Goal: Transaction & Acquisition: Purchase product/service

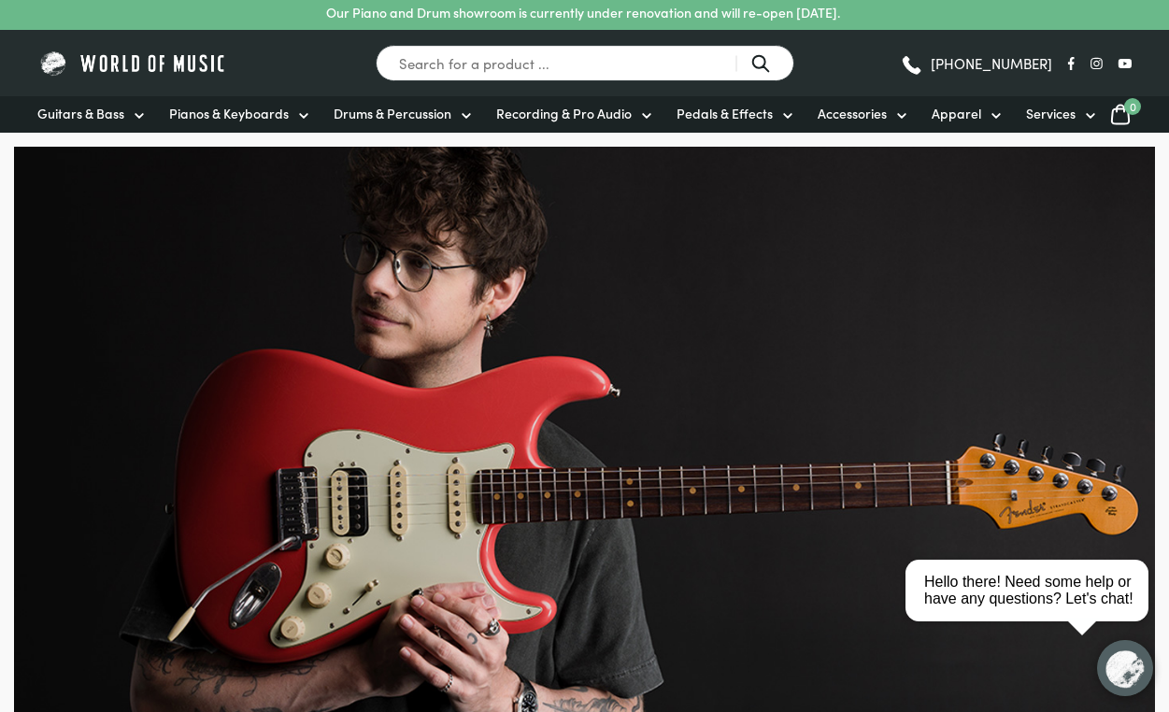
click at [208, 107] on span "Pianos & Keyboards" at bounding box center [229, 114] width 120 height 20
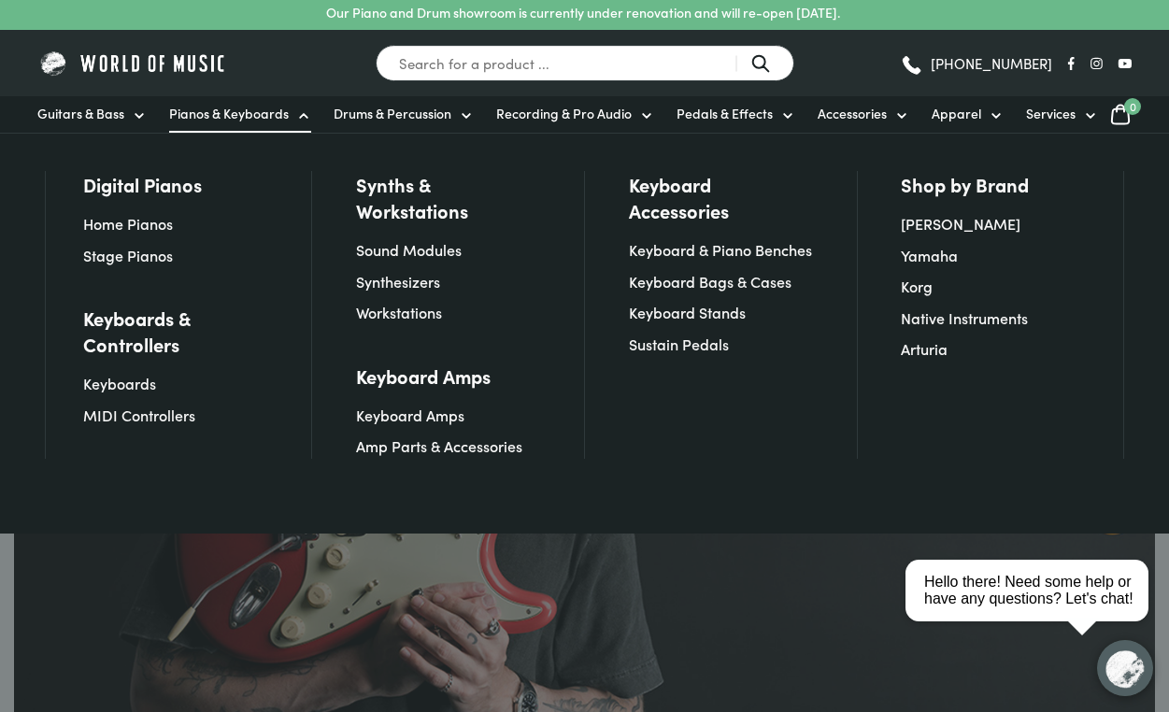
click at [102, 423] on link "MIDI Controllers" at bounding box center [139, 414] width 112 height 21
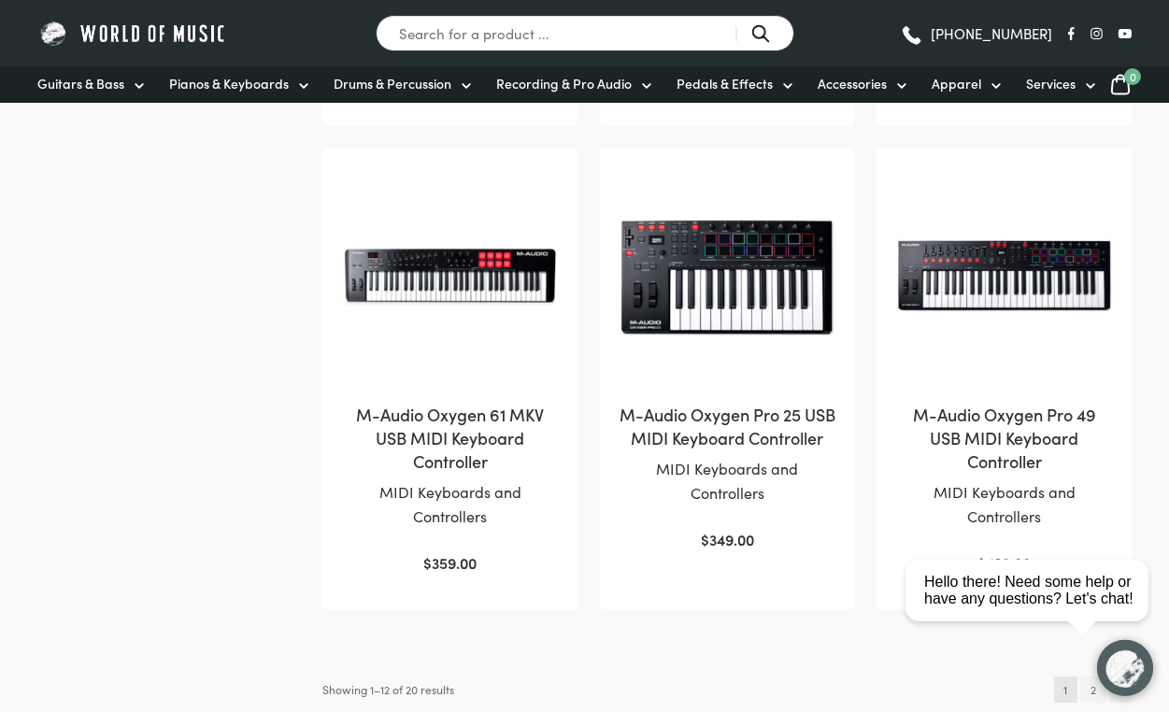
scroll to position [1810, 0]
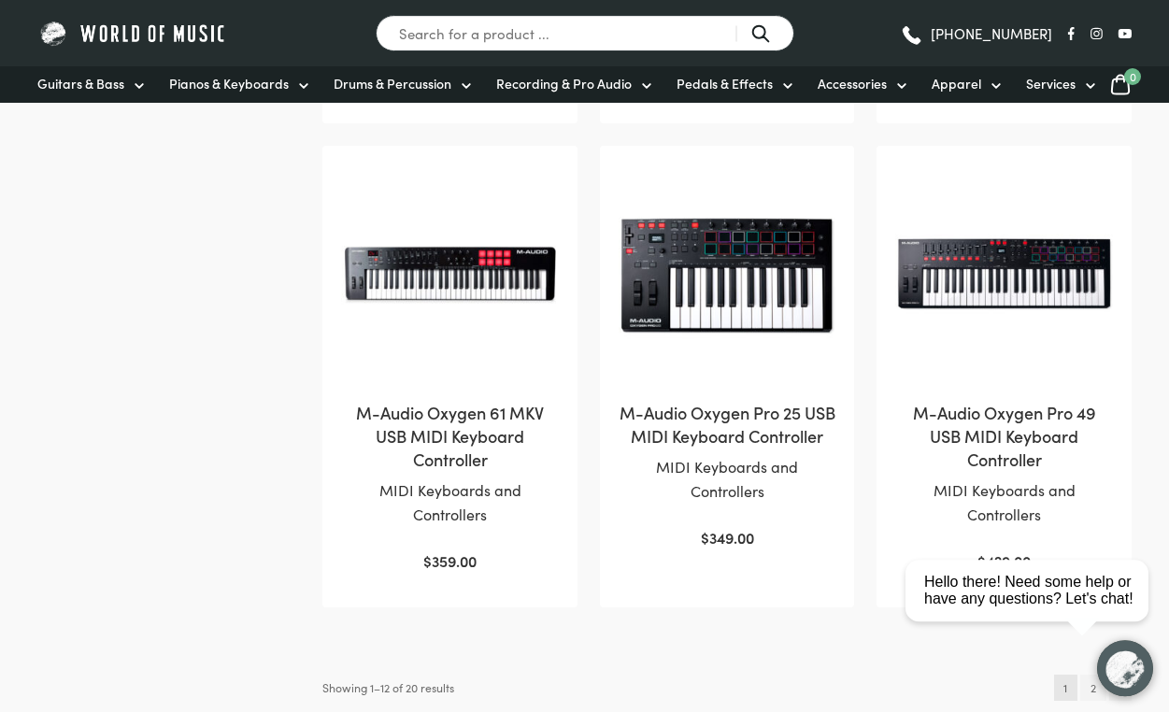
click at [1098, 506] on html "close Hello there! Need some help or have any questions? Let's chat!" at bounding box center [1033, 506] width 271 height 0
click at [1120, 506] on html "close Hello there! Need some help or have any questions? Let's chat!" at bounding box center [1033, 506] width 271 height 0
click at [1083, 506] on html "close Hello there! Need some help or have any questions? Let's chat!" at bounding box center [1033, 506] width 271 height 0
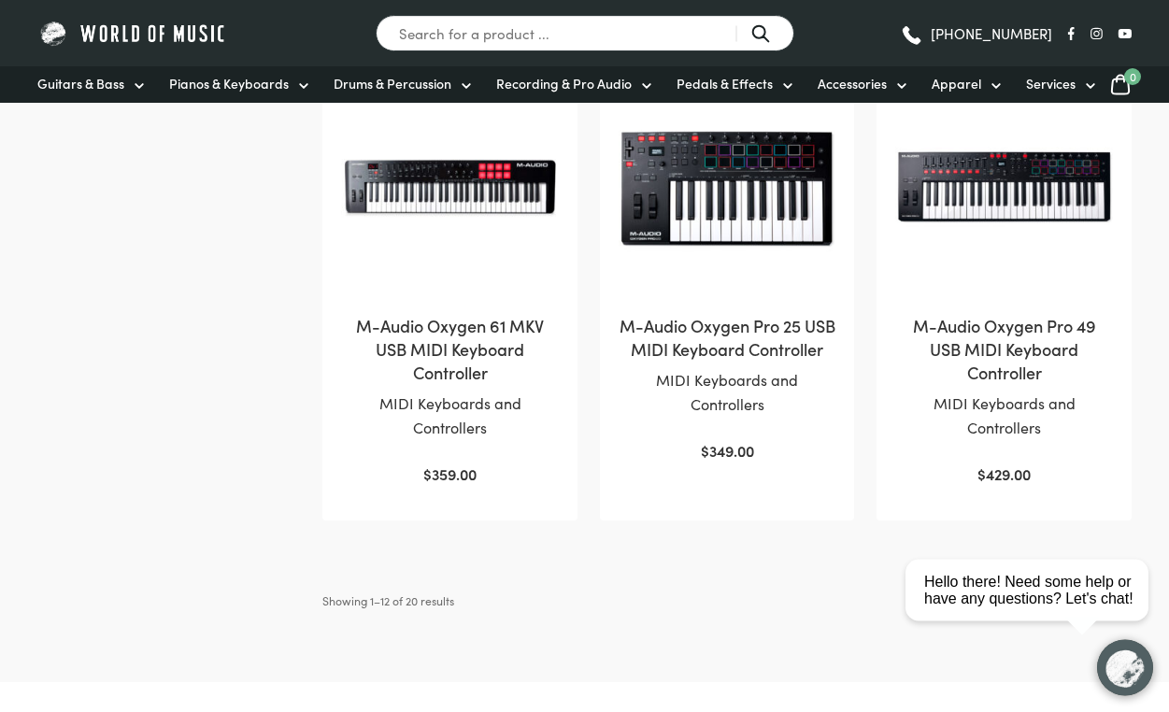
scroll to position [1934, 0]
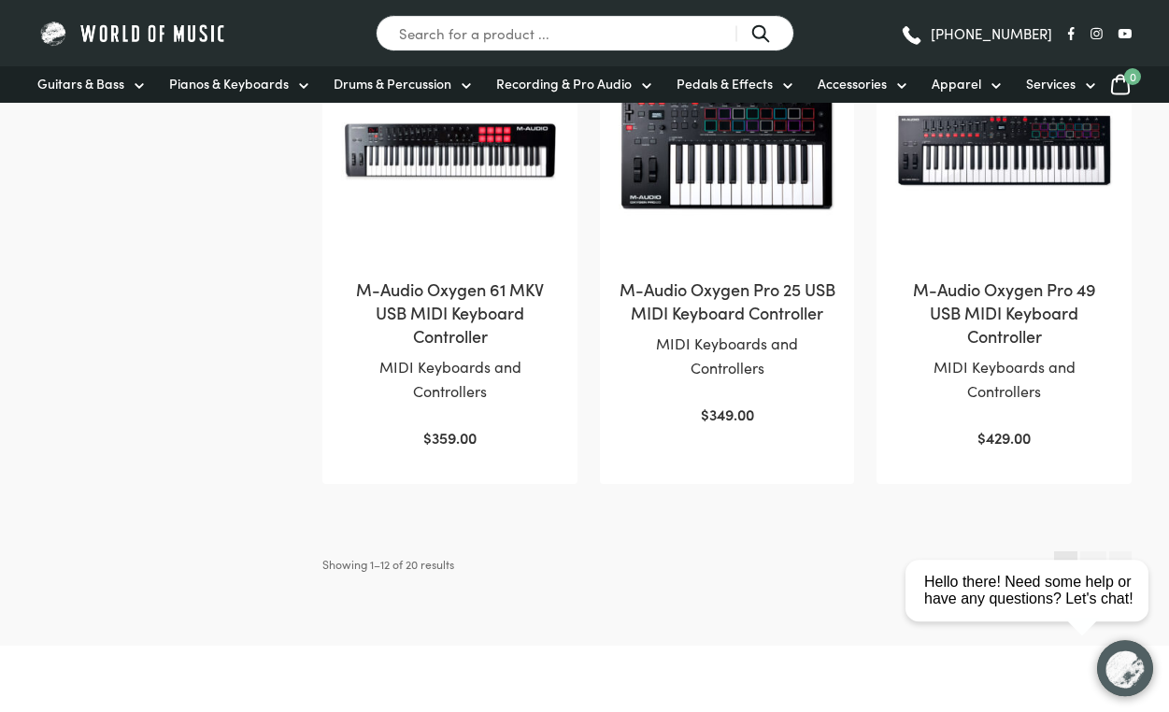
click at [1127, 551] on link "→" at bounding box center [1120, 564] width 23 height 26
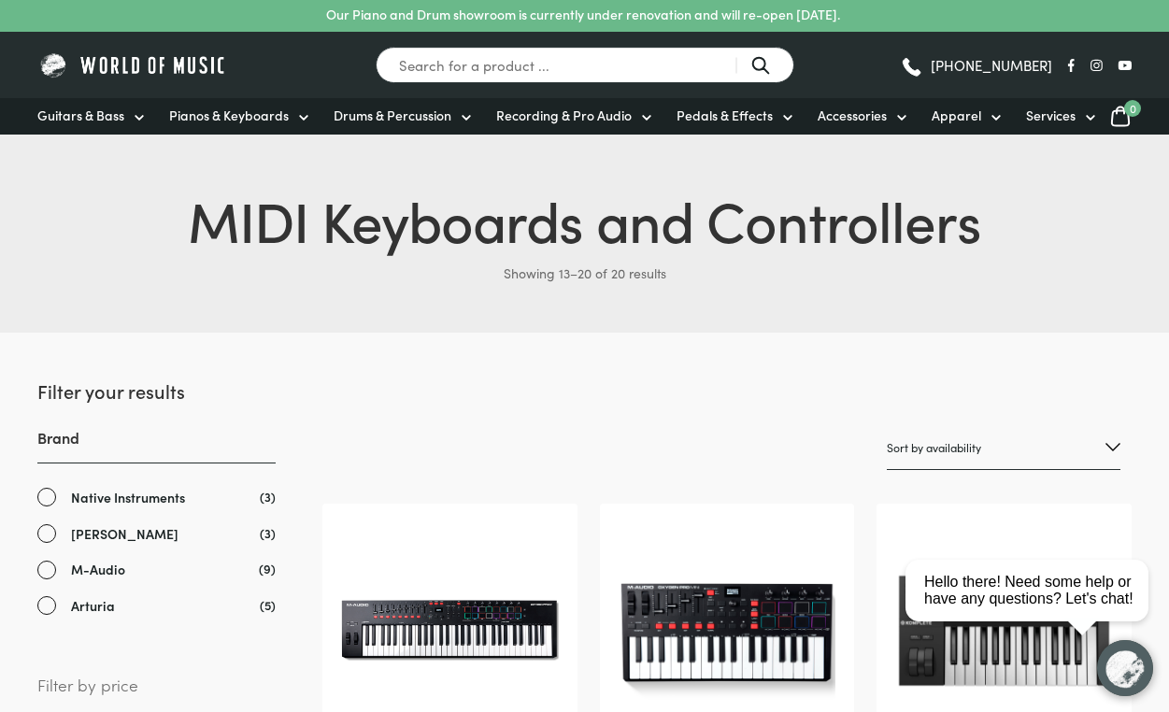
scroll to position [2, 0]
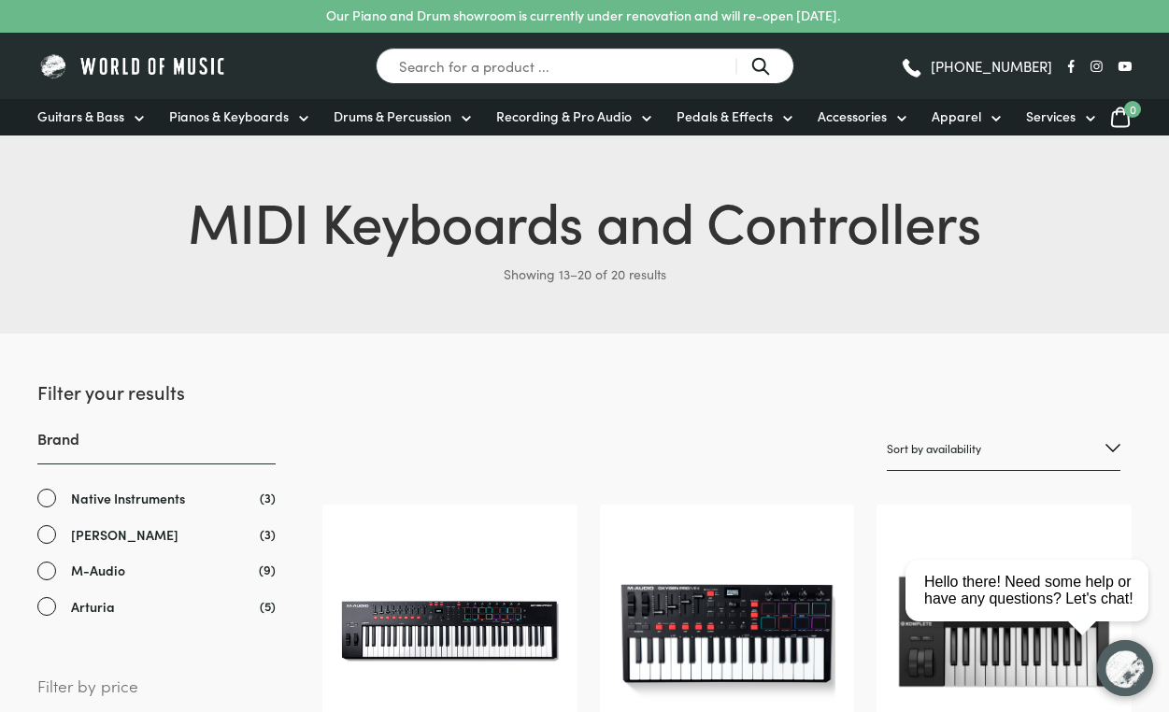
click at [1110, 447] on select "Sort by popularity Sort by average rating Sort by latest Sort by price: low to …" at bounding box center [1003, 449] width 234 height 44
select select "price-desc"
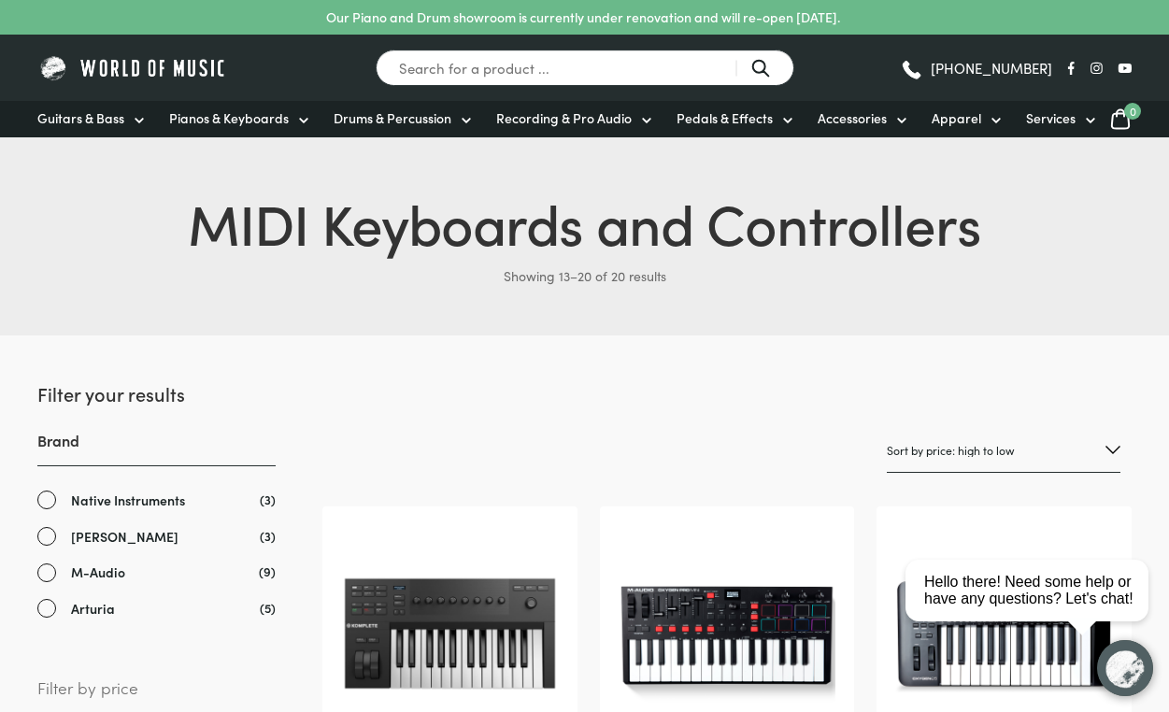
click at [1012, 446] on select "Sort by popularity Sort by average rating Sort by latest Sort by price: low to …" at bounding box center [1003, 451] width 234 height 44
select select "price"
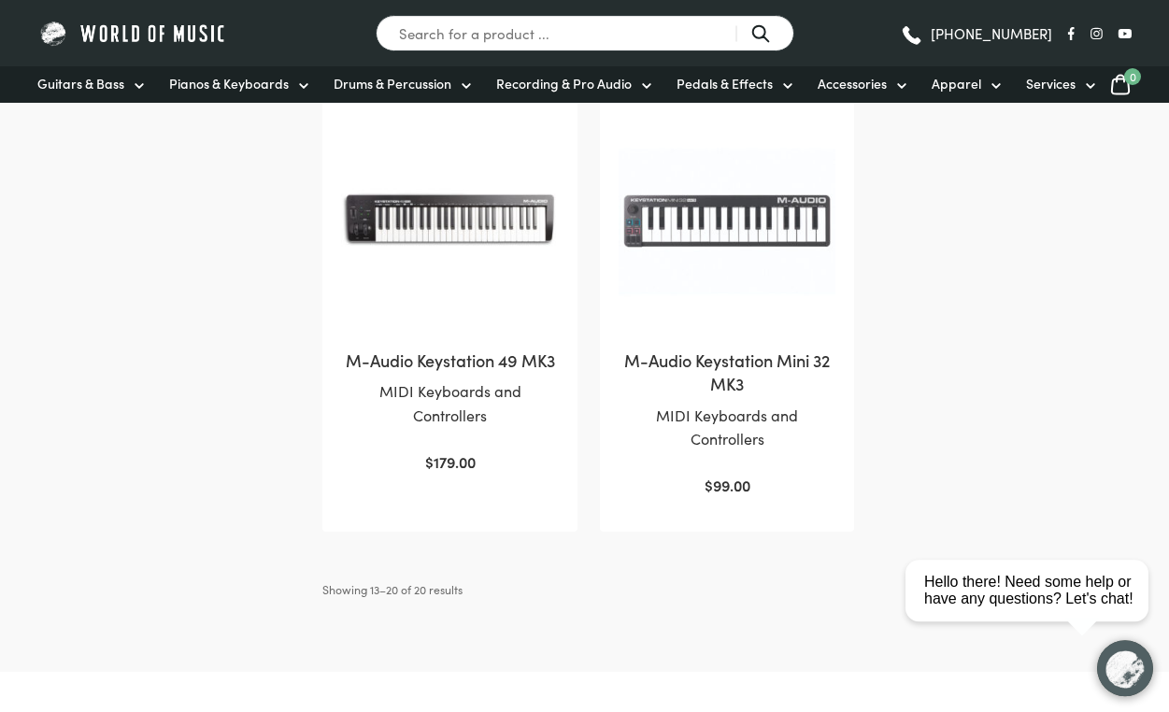
scroll to position [1379, 0]
click at [1084, 576] on link "1" at bounding box center [1090, 589] width 23 height 26
